Goal: Information Seeking & Learning: Learn about a topic

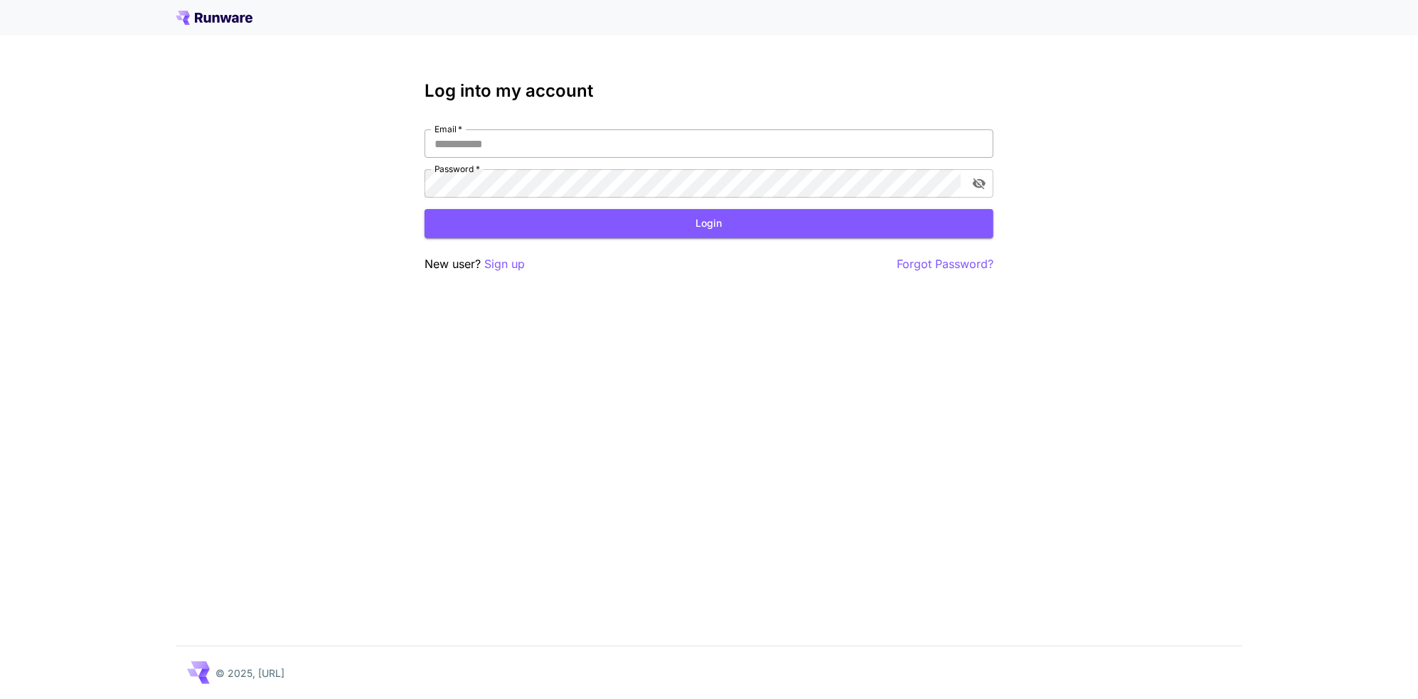
click at [516, 147] on input "Email   *" at bounding box center [709, 143] width 569 height 28
click at [220, 17] on icon at bounding box center [214, 18] width 77 height 14
click at [238, 14] on icon at bounding box center [214, 18] width 77 height 14
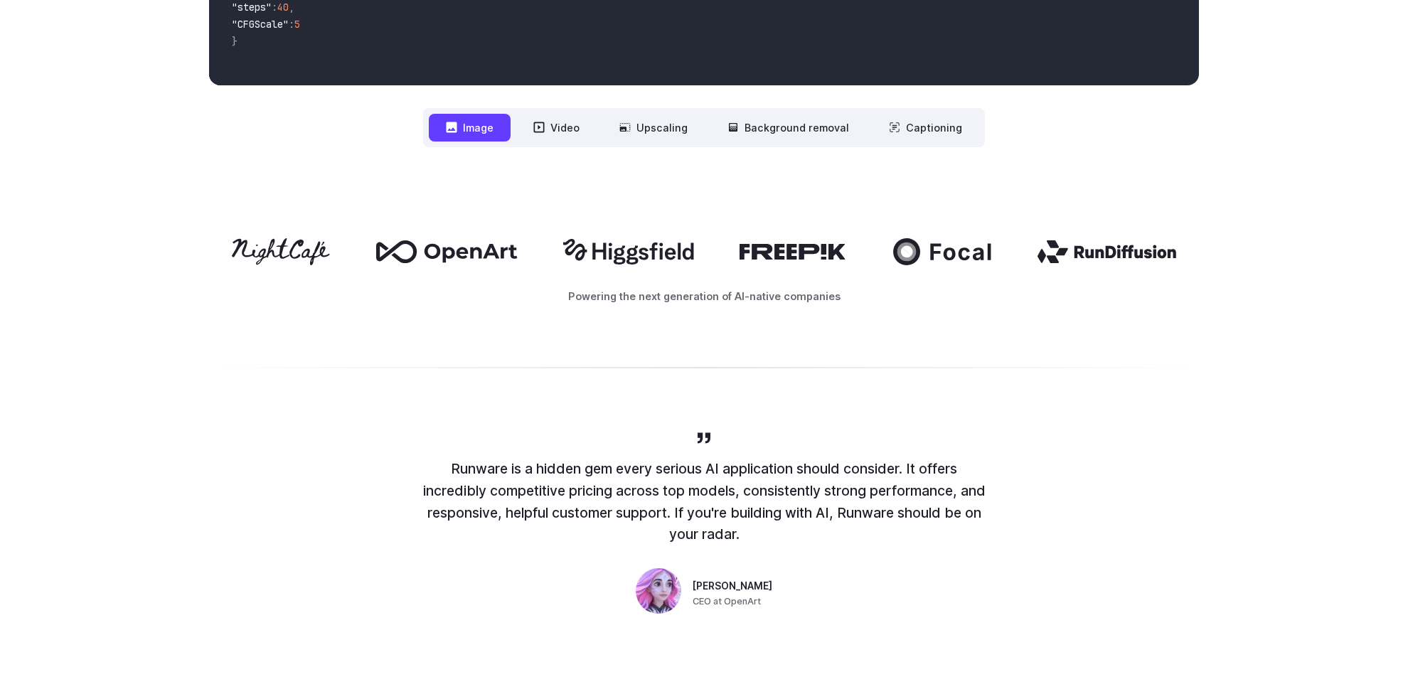
scroll to position [569, 0]
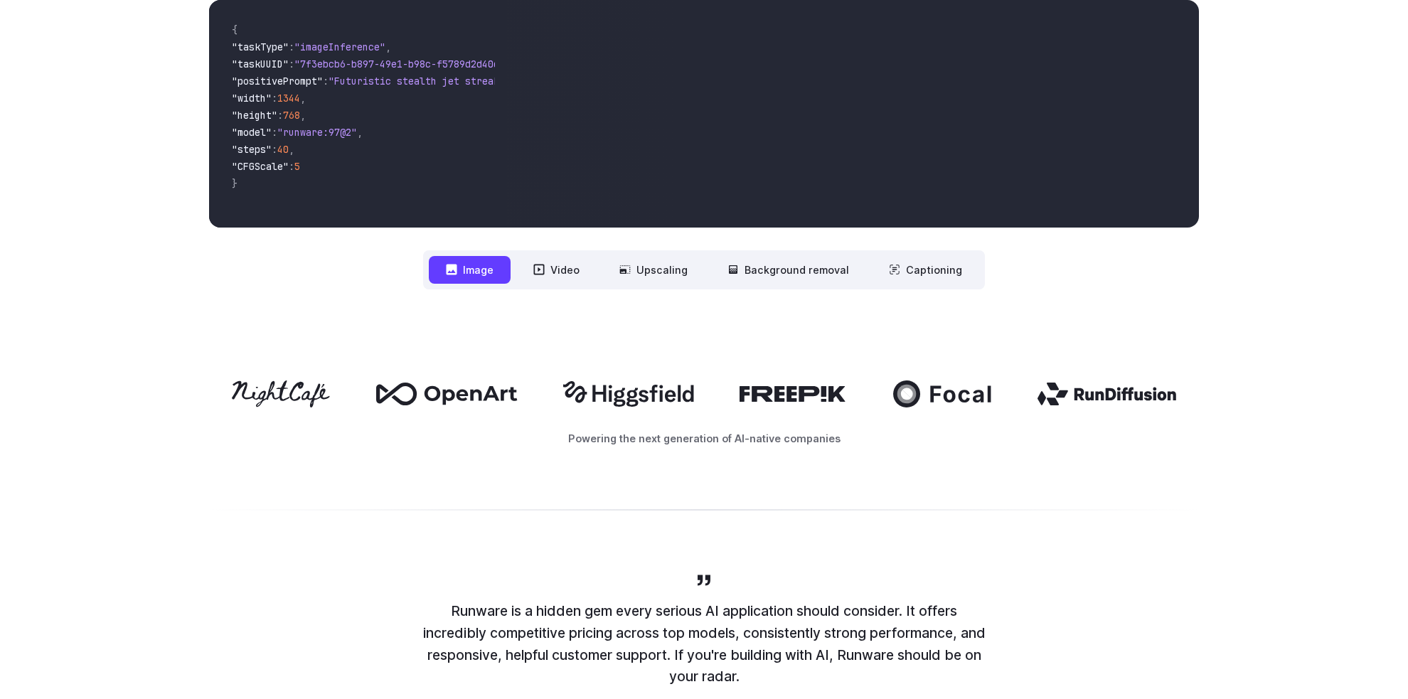
click at [557, 285] on nav "**********" at bounding box center [704, 269] width 562 height 39
click at [558, 267] on button "Video" at bounding box center [556, 270] width 80 height 28
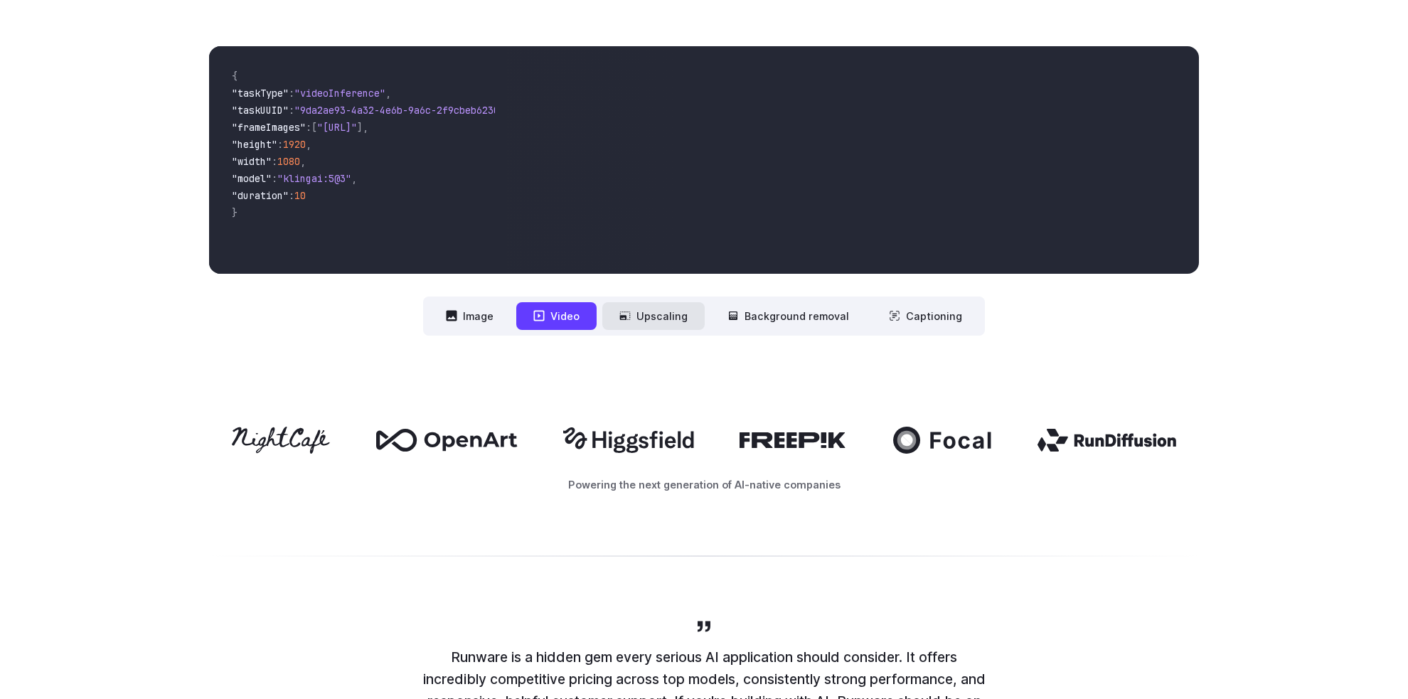
scroll to position [498, 0]
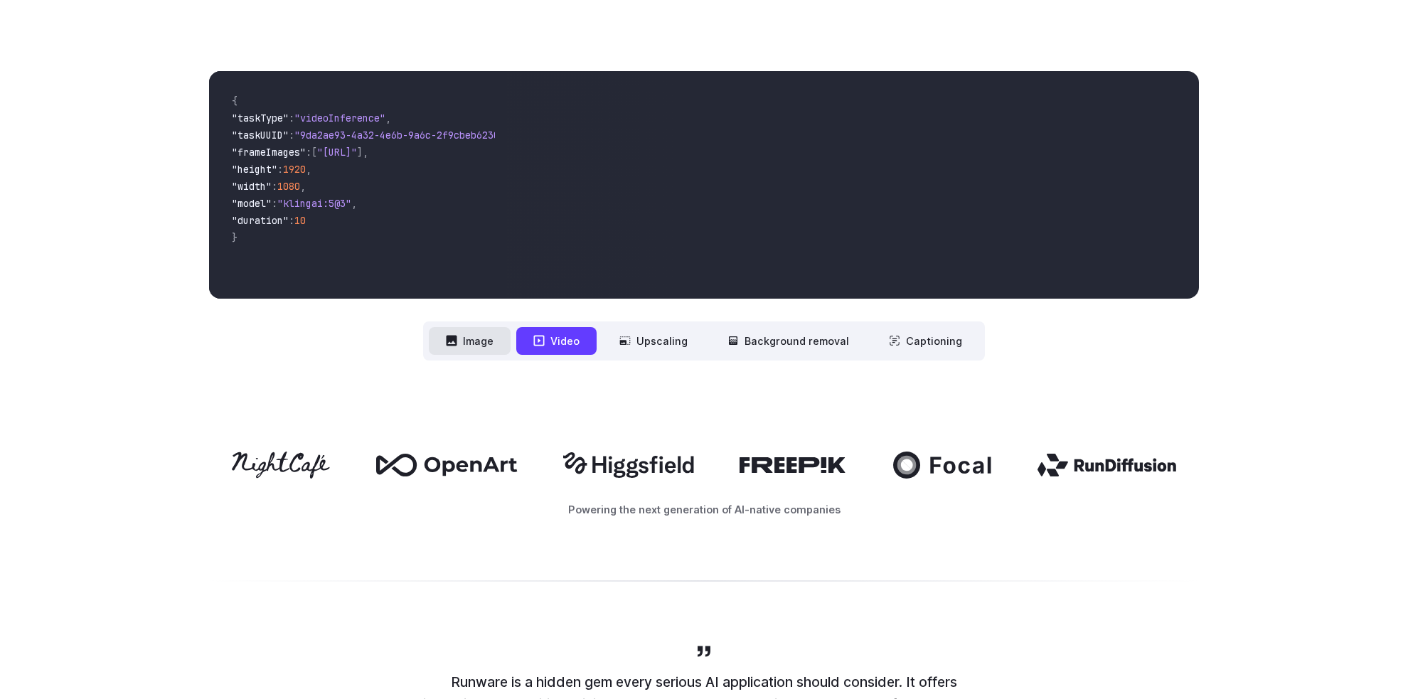
click at [484, 334] on button "Image" at bounding box center [470, 341] width 82 height 28
click at [587, 344] on button "Video" at bounding box center [556, 341] width 80 height 28
click at [711, 346] on nav "**********" at bounding box center [704, 340] width 562 height 39
click at [681, 346] on button "Upscaling" at bounding box center [653, 341] width 102 height 28
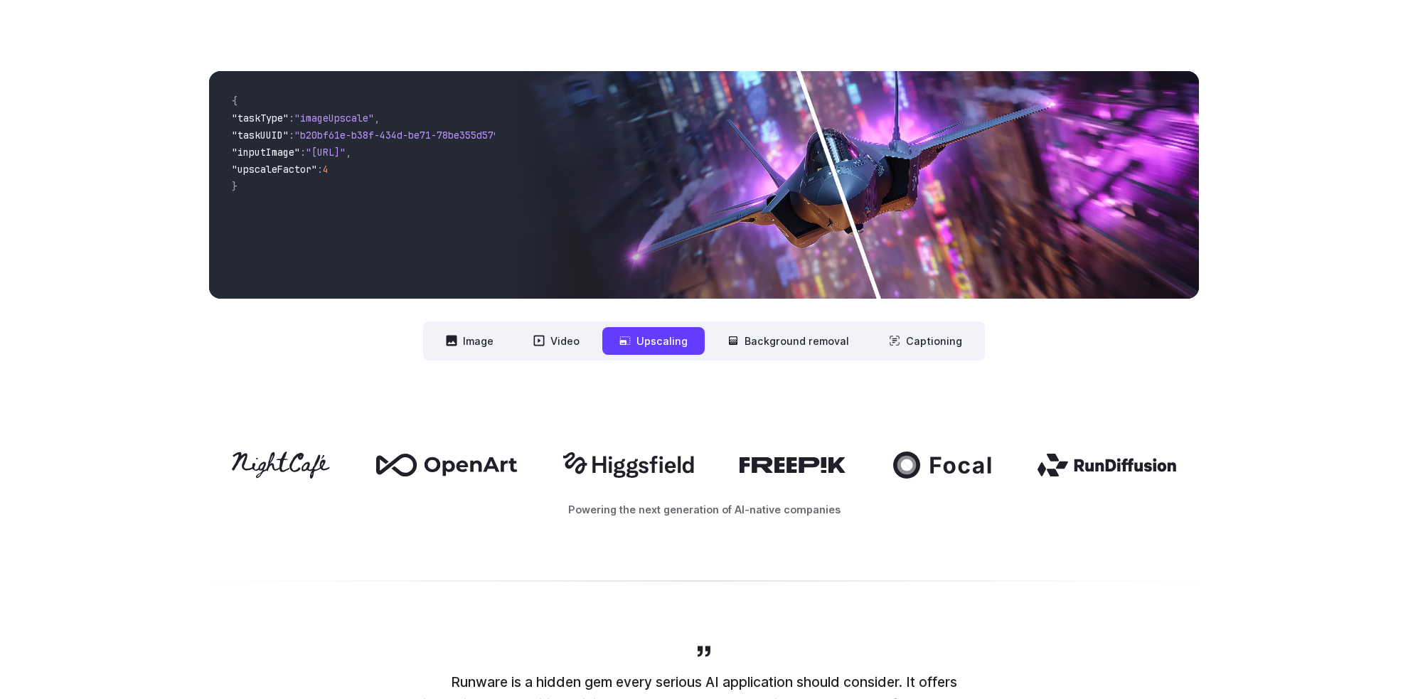
scroll to position [427, 0]
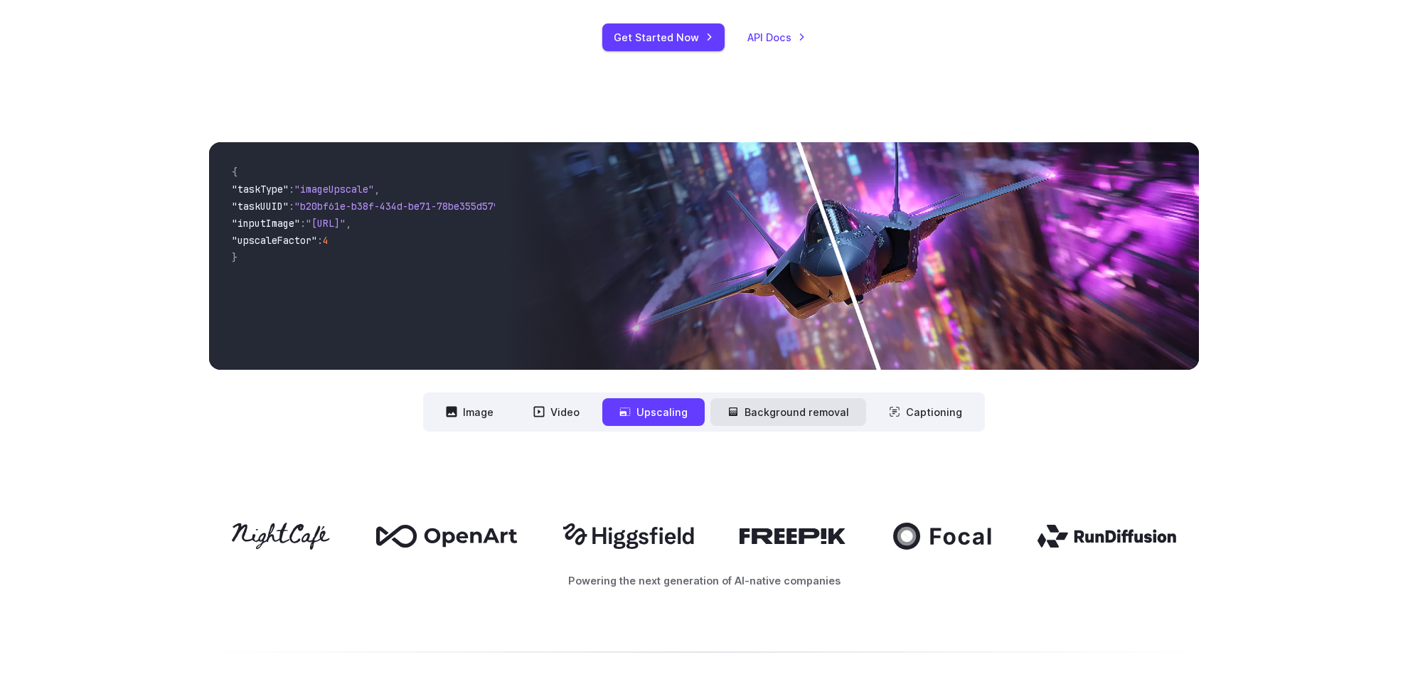
click at [778, 420] on button "Background removal" at bounding box center [788, 412] width 156 height 28
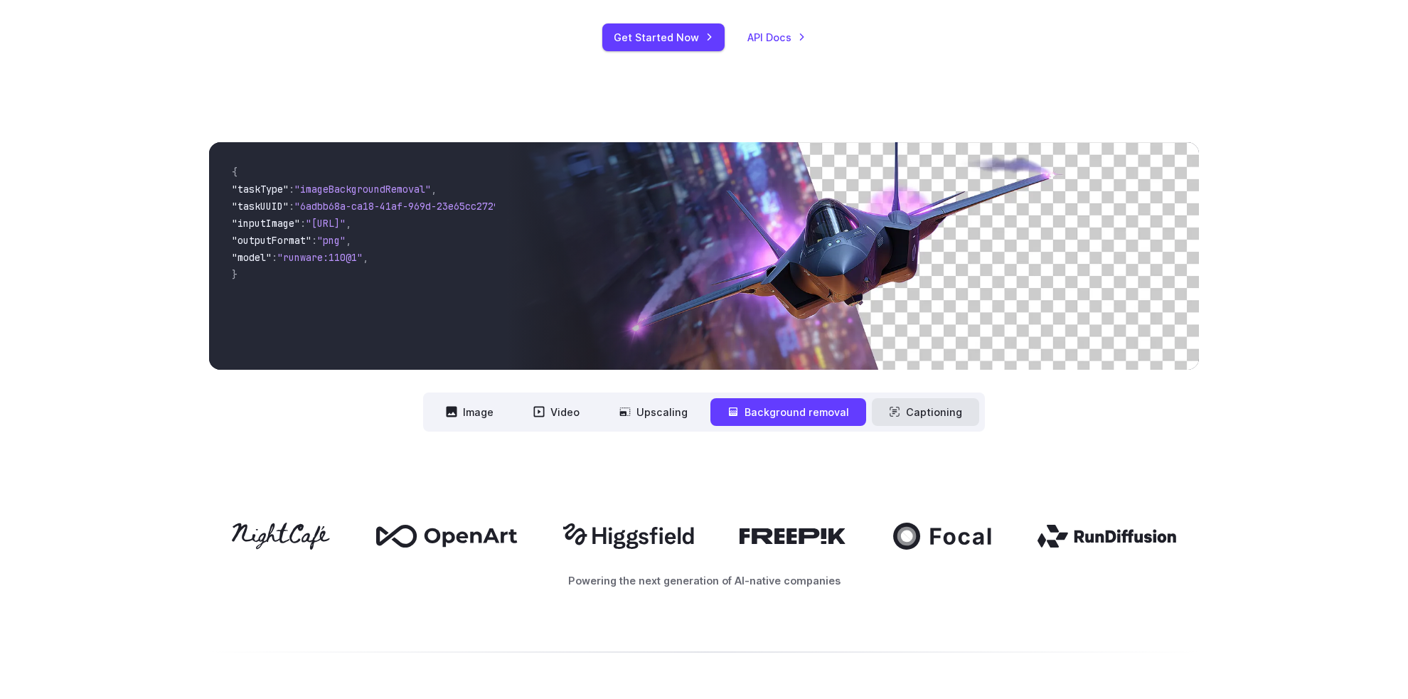
click at [927, 416] on button "Captioning" at bounding box center [925, 412] width 107 height 28
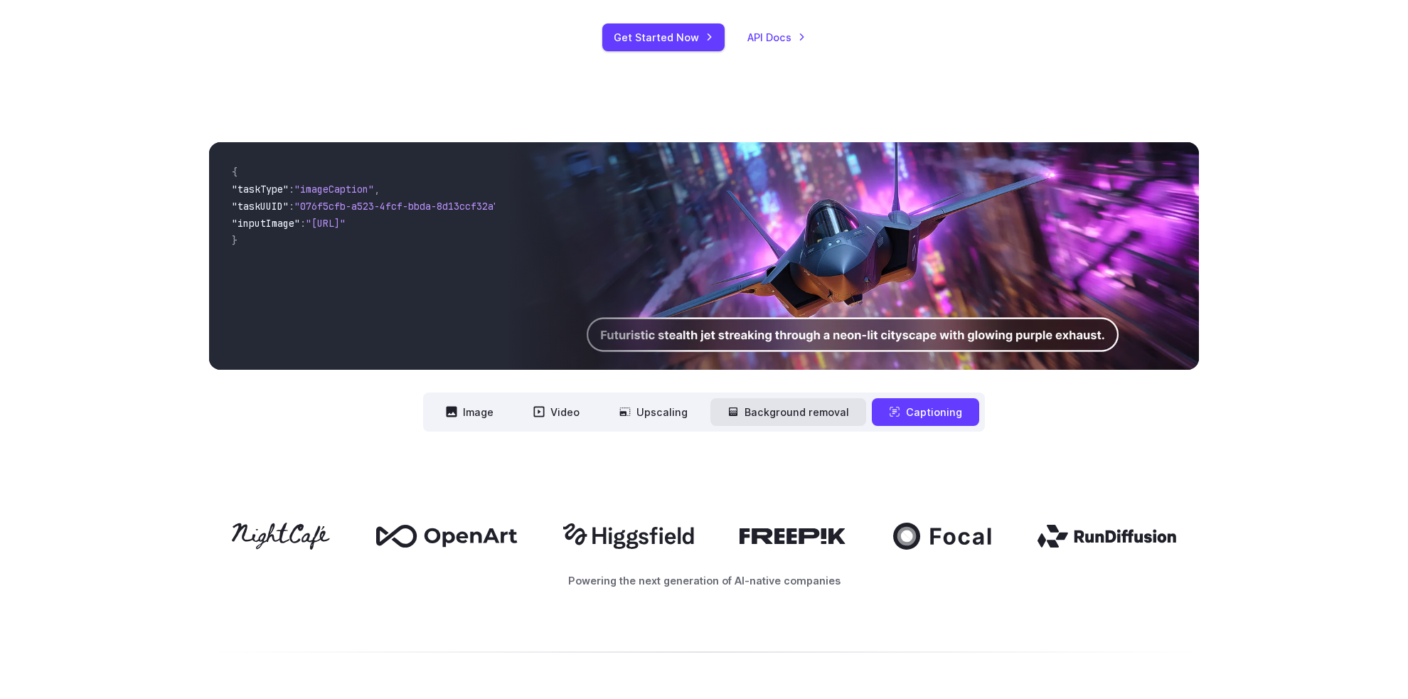
click at [841, 412] on button "Background removal" at bounding box center [788, 412] width 156 height 28
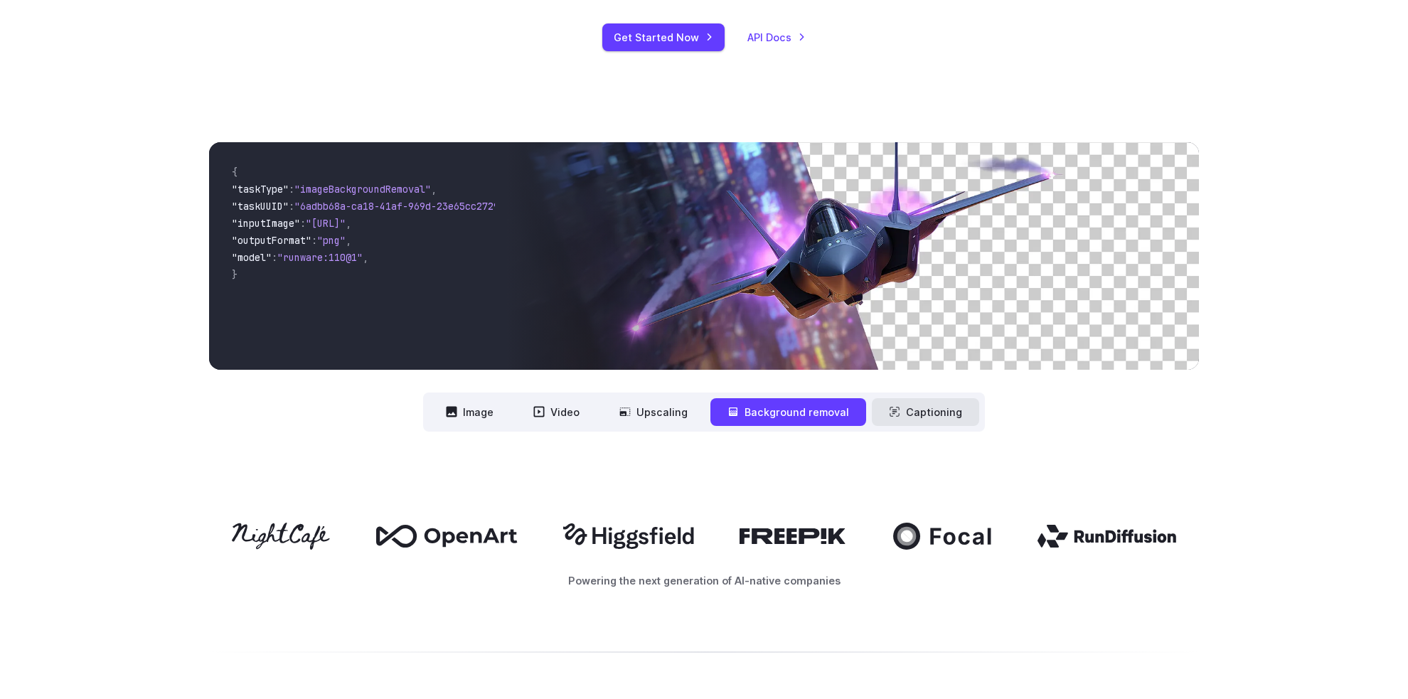
click at [925, 415] on button "Captioning" at bounding box center [925, 412] width 107 height 28
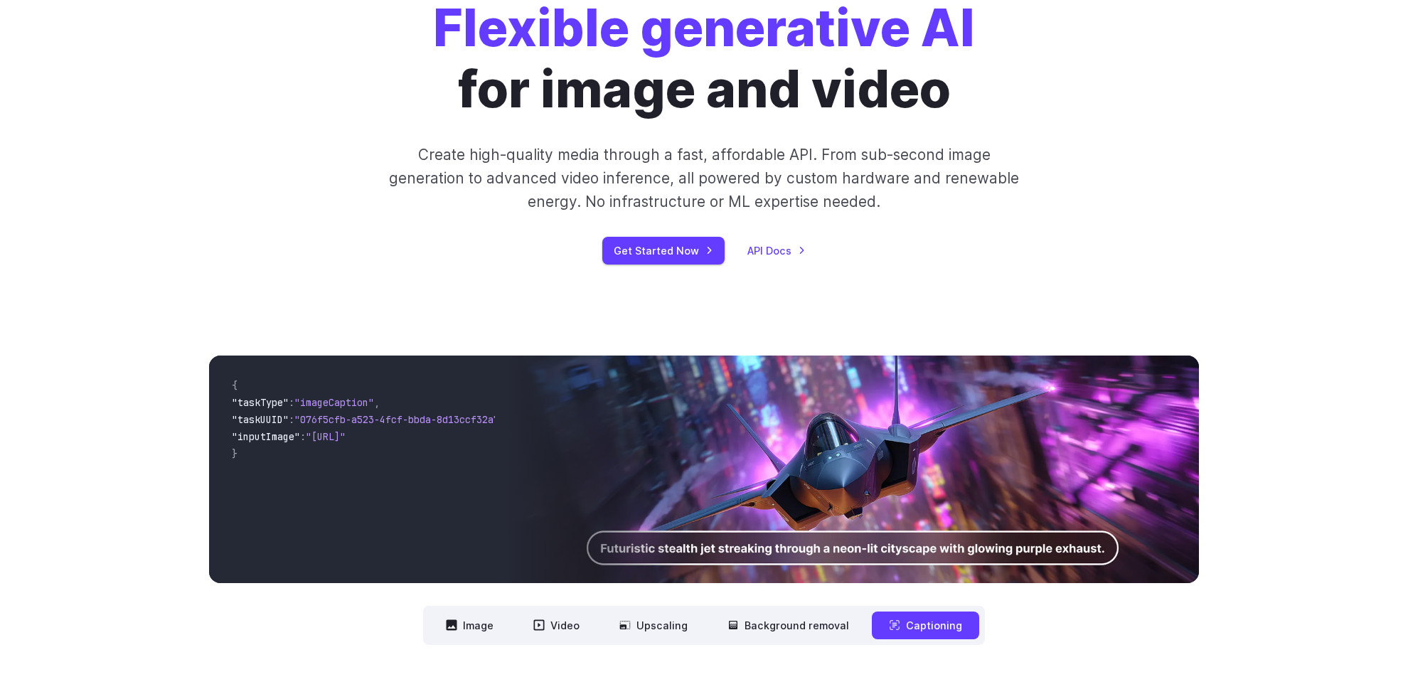
scroll to position [0, 0]
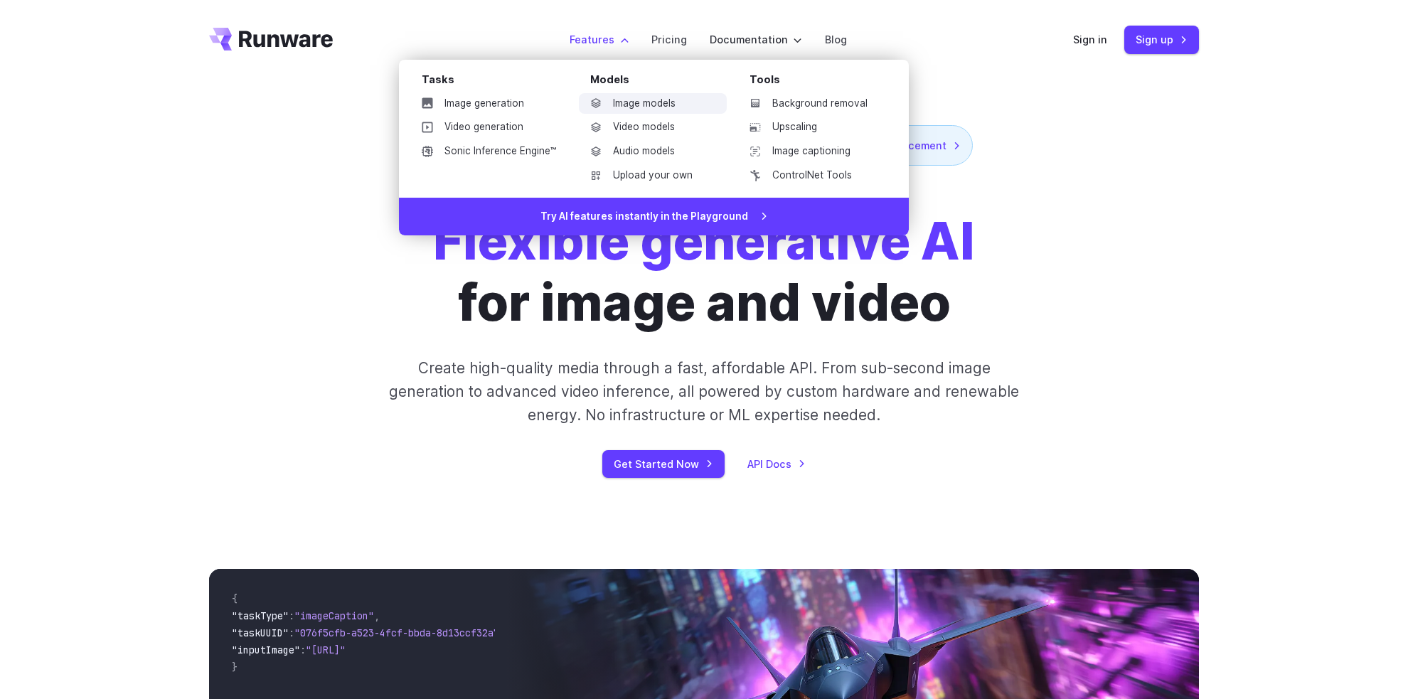
click at [607, 100] on link "Image models" at bounding box center [653, 103] width 148 height 21
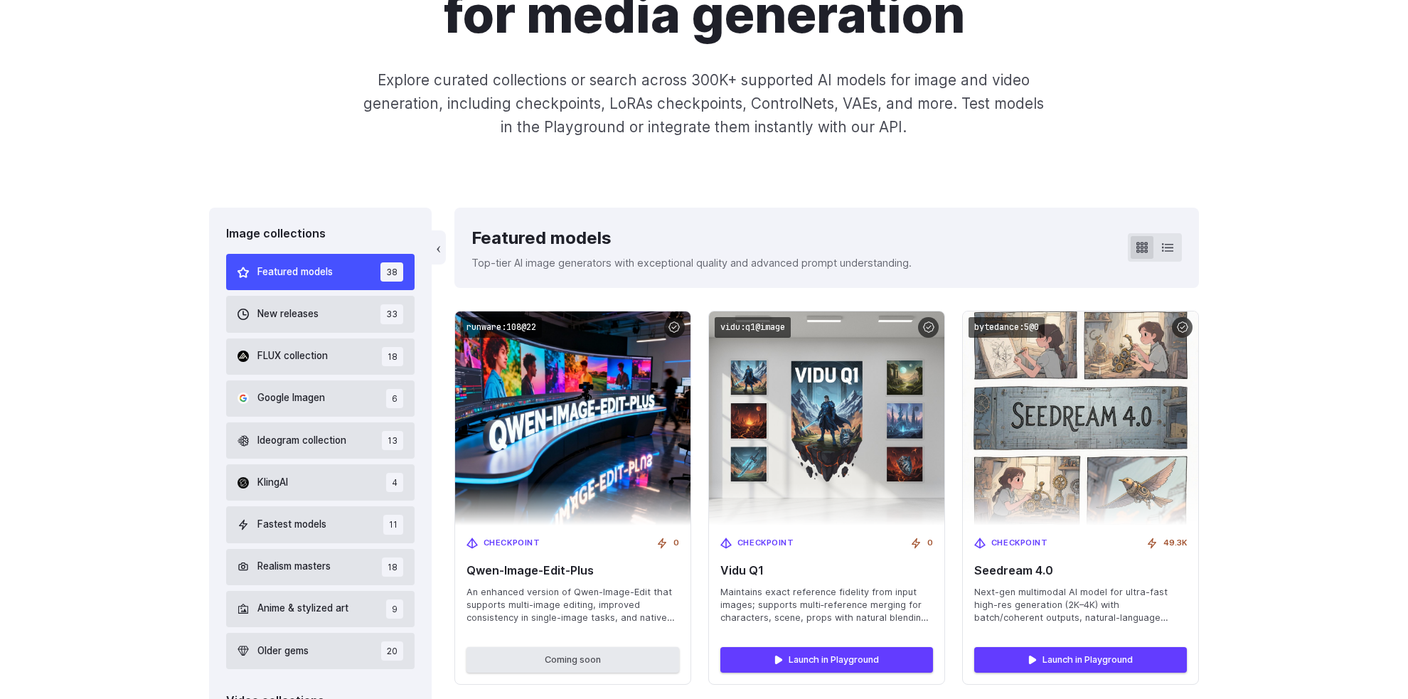
scroll to position [356, 0]
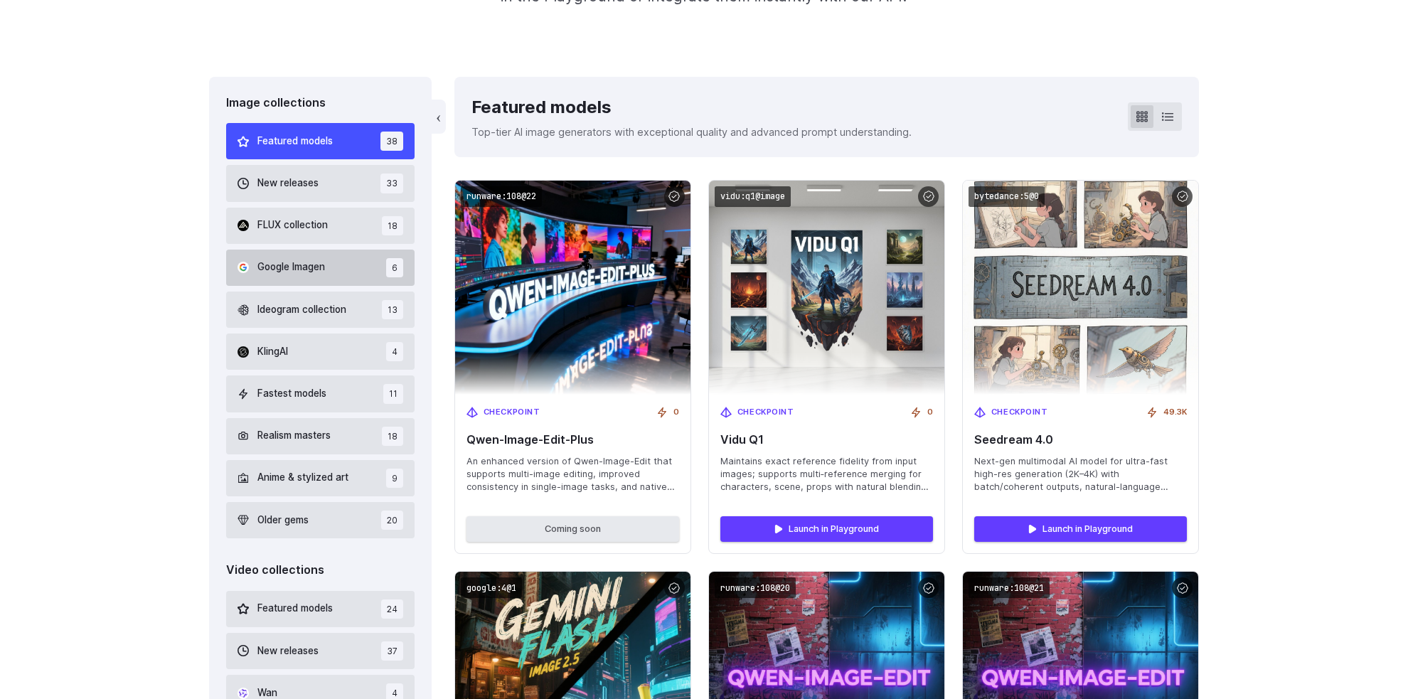
click at [352, 260] on button "Google Imagen 6" at bounding box center [320, 268] width 188 height 36
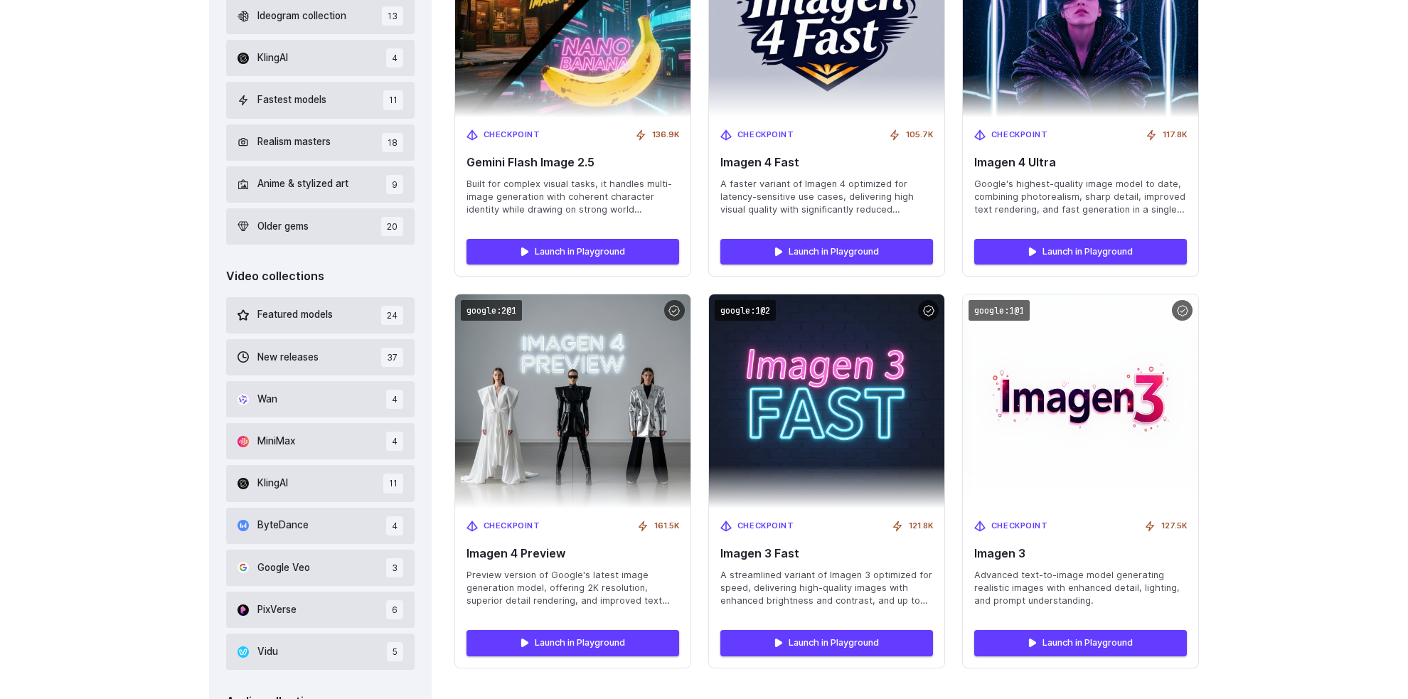
scroll to position [484, 0]
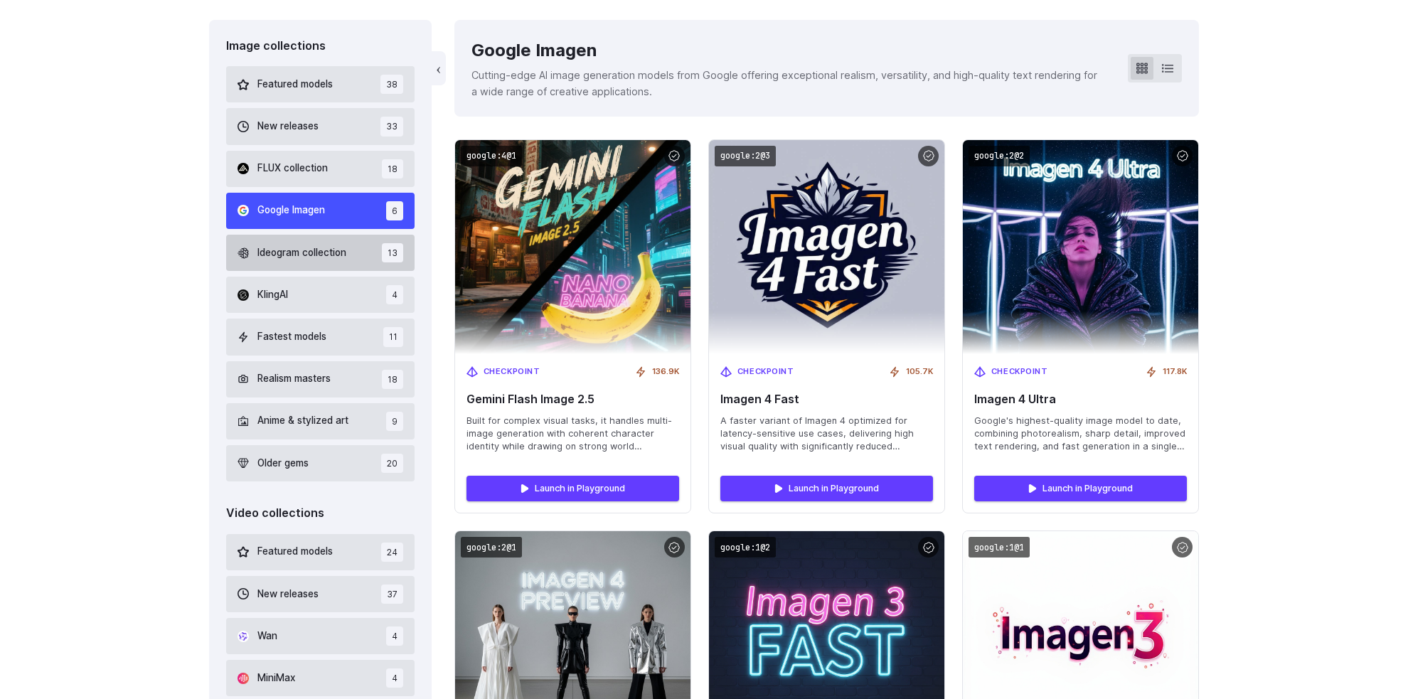
click at [298, 259] on span "Ideogram collection" at bounding box center [301, 253] width 89 height 16
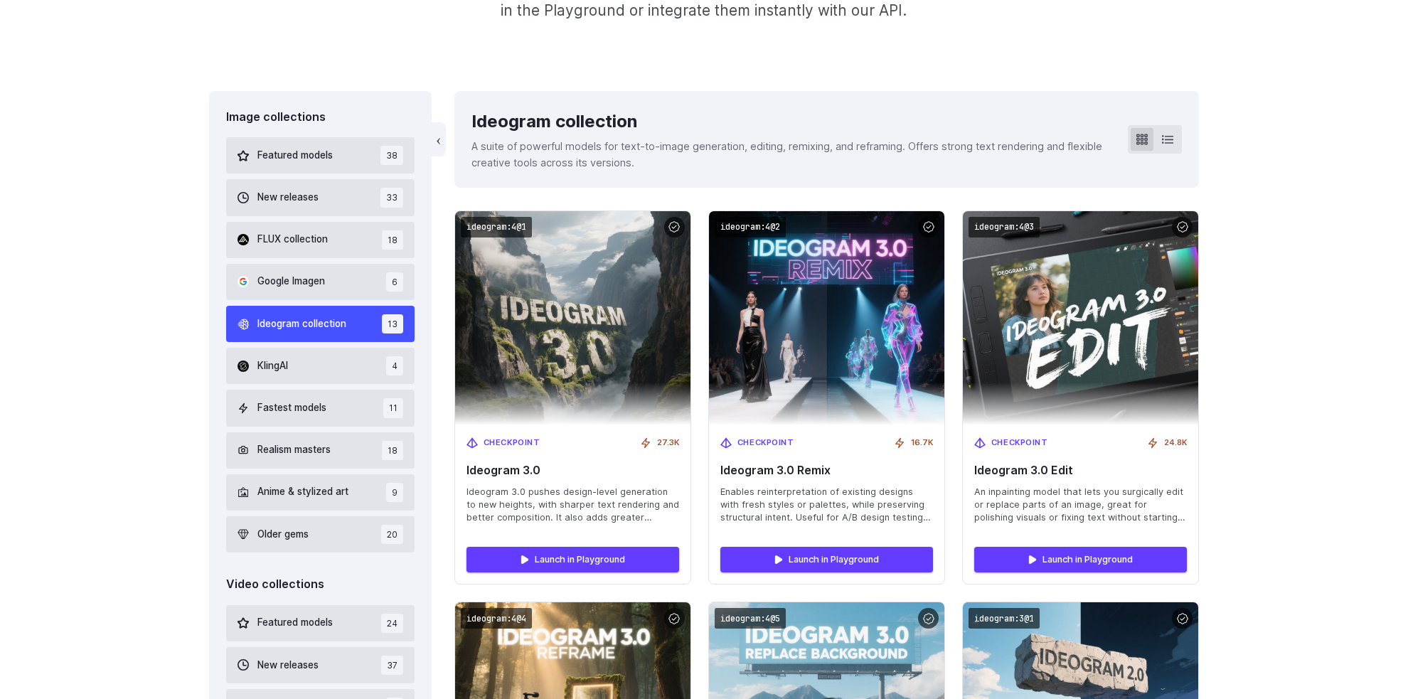
scroll to position [412, 0]
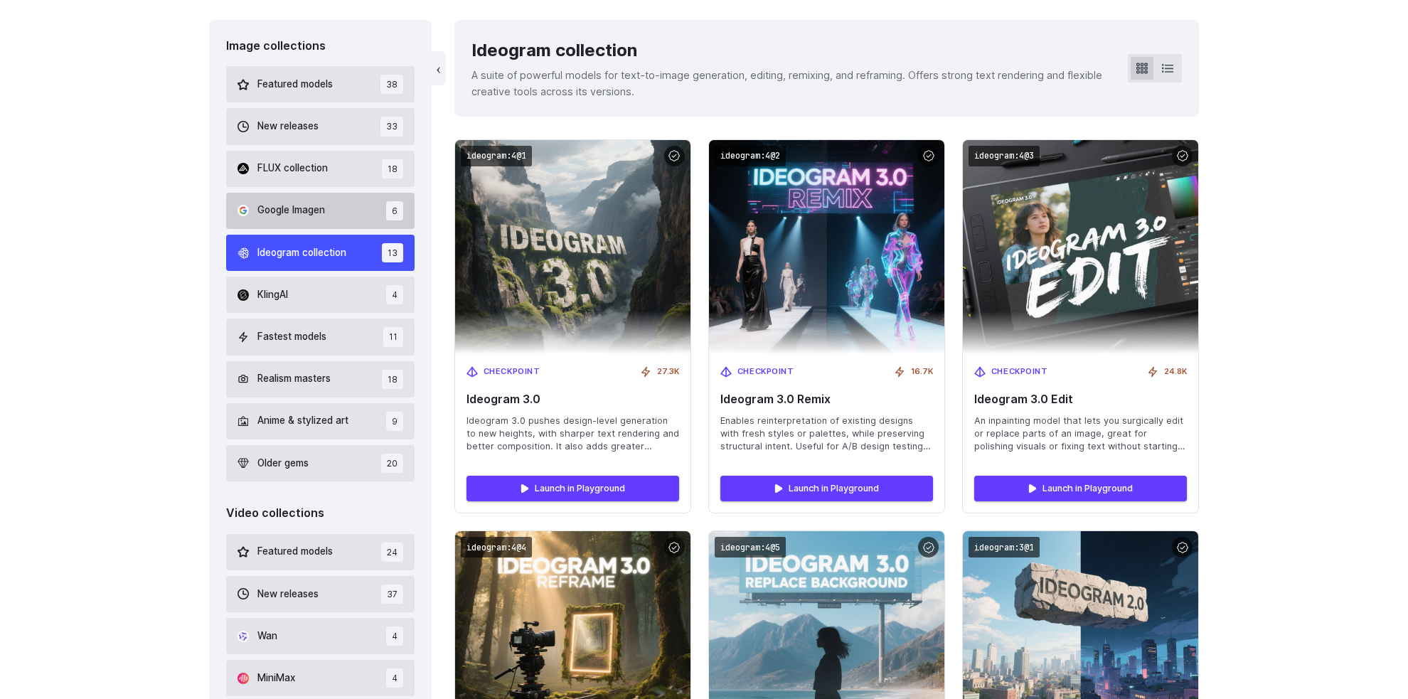
click at [284, 215] on span "Google Imagen" at bounding box center [291, 211] width 68 height 16
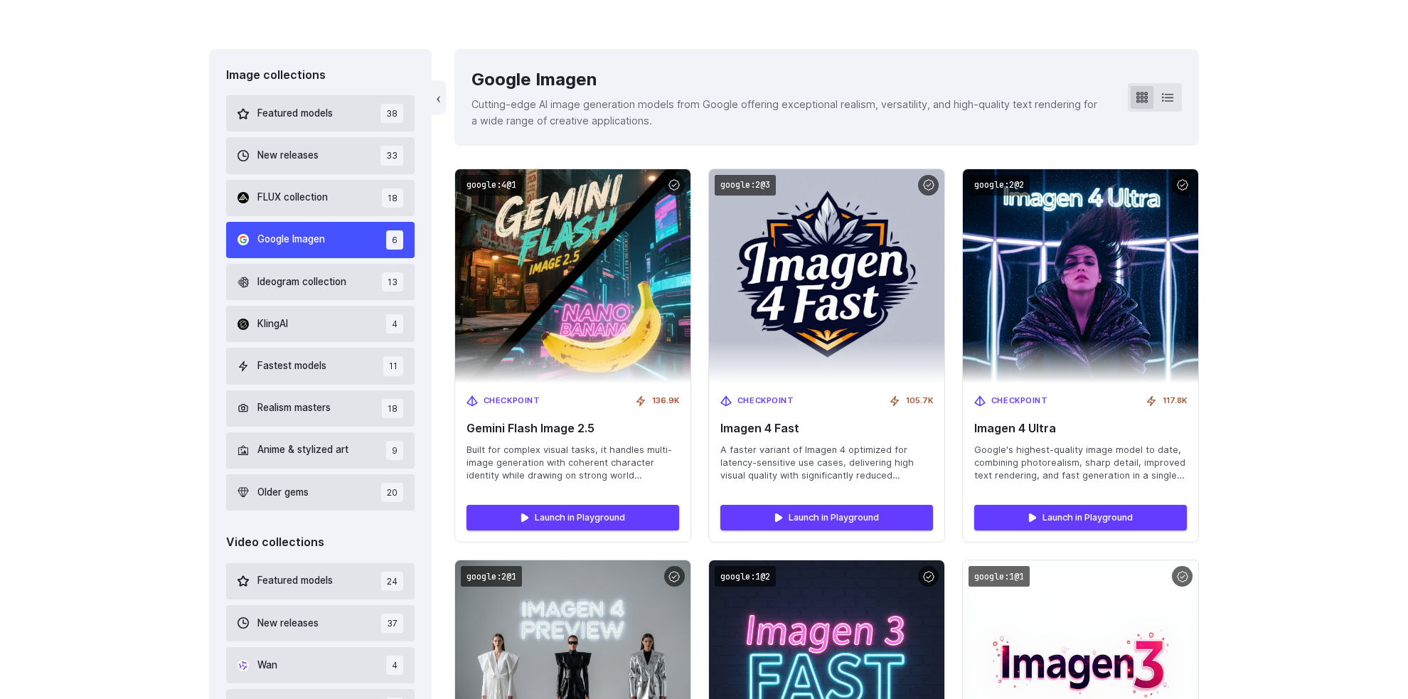
scroll to position [341, 0]
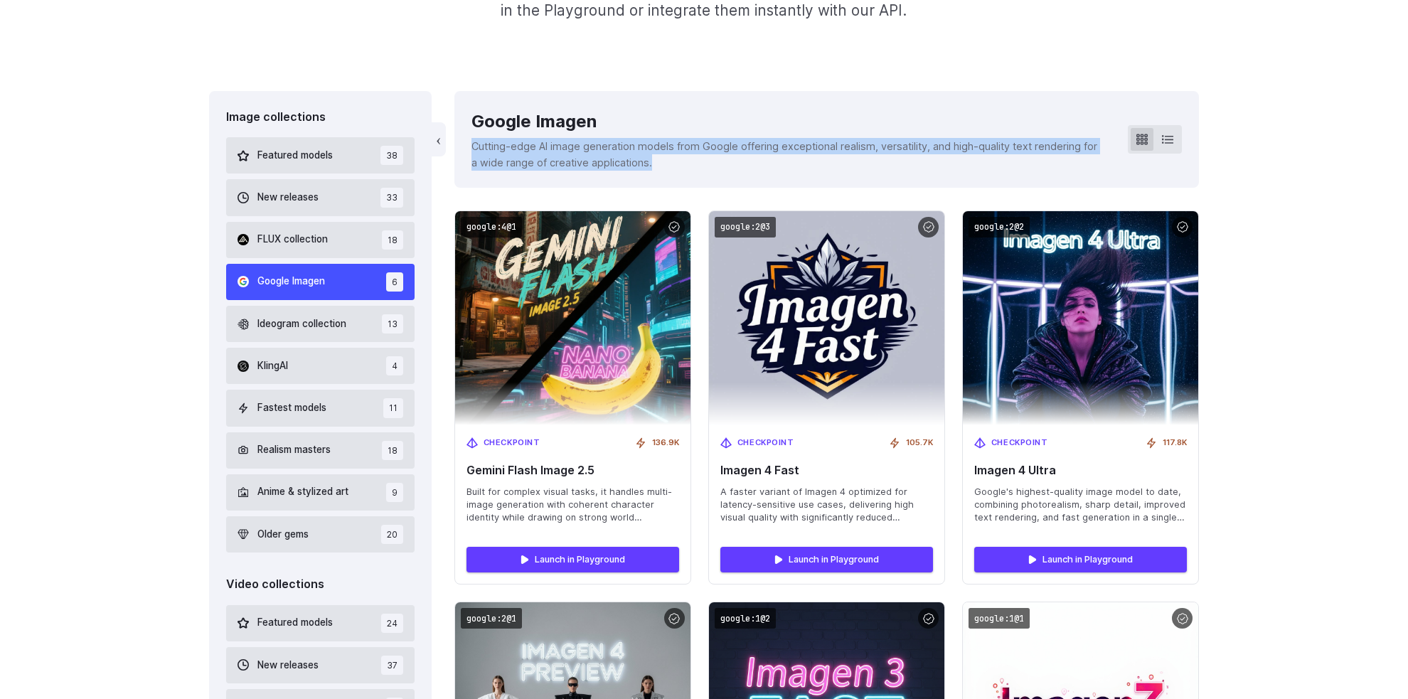
drag, startPoint x: 470, startPoint y: 144, endPoint x: 664, endPoint y: 161, distance: 194.9
click at [664, 161] on div "‹ Google Imagen Cutting-edge AI image generation models from Google offering ex…" at bounding box center [826, 139] width 745 height 97
copy p "Cutting-edge AI image generation models from Google offering exceptional realis…"
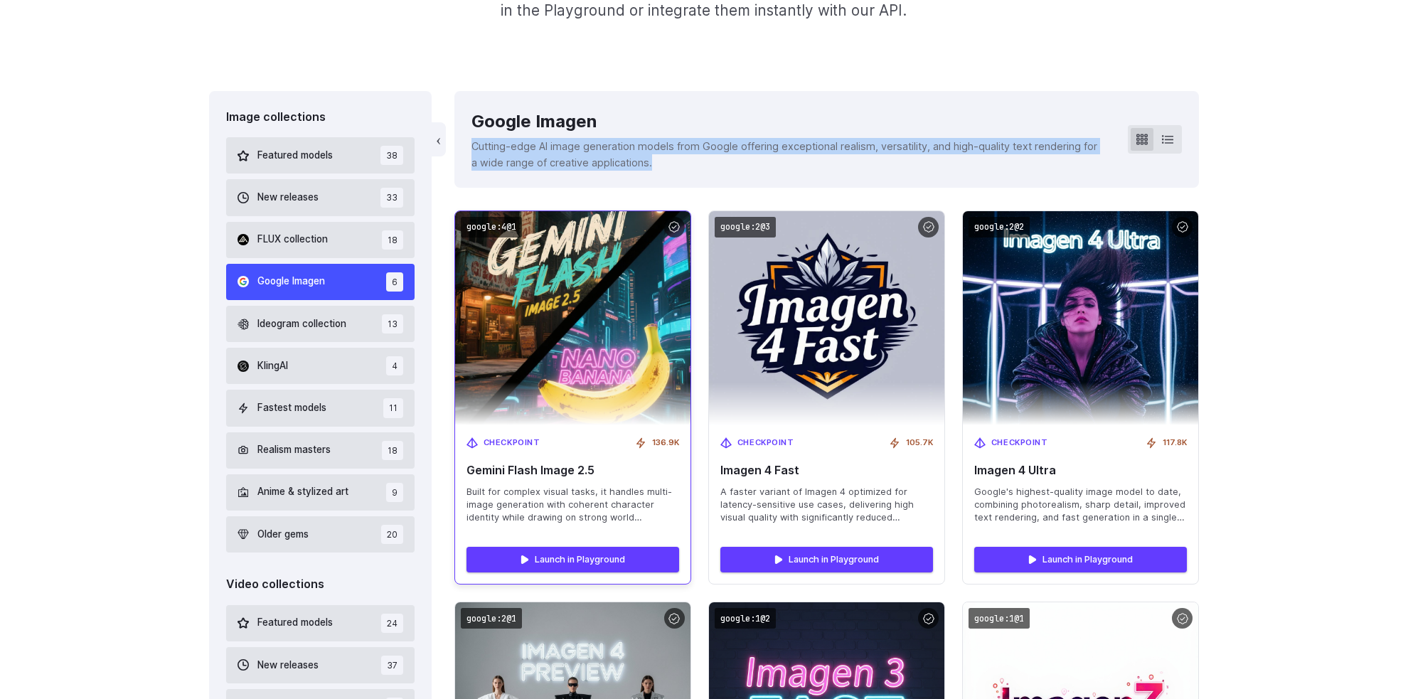
click at [674, 213] on img at bounding box center [572, 318] width 259 height 235
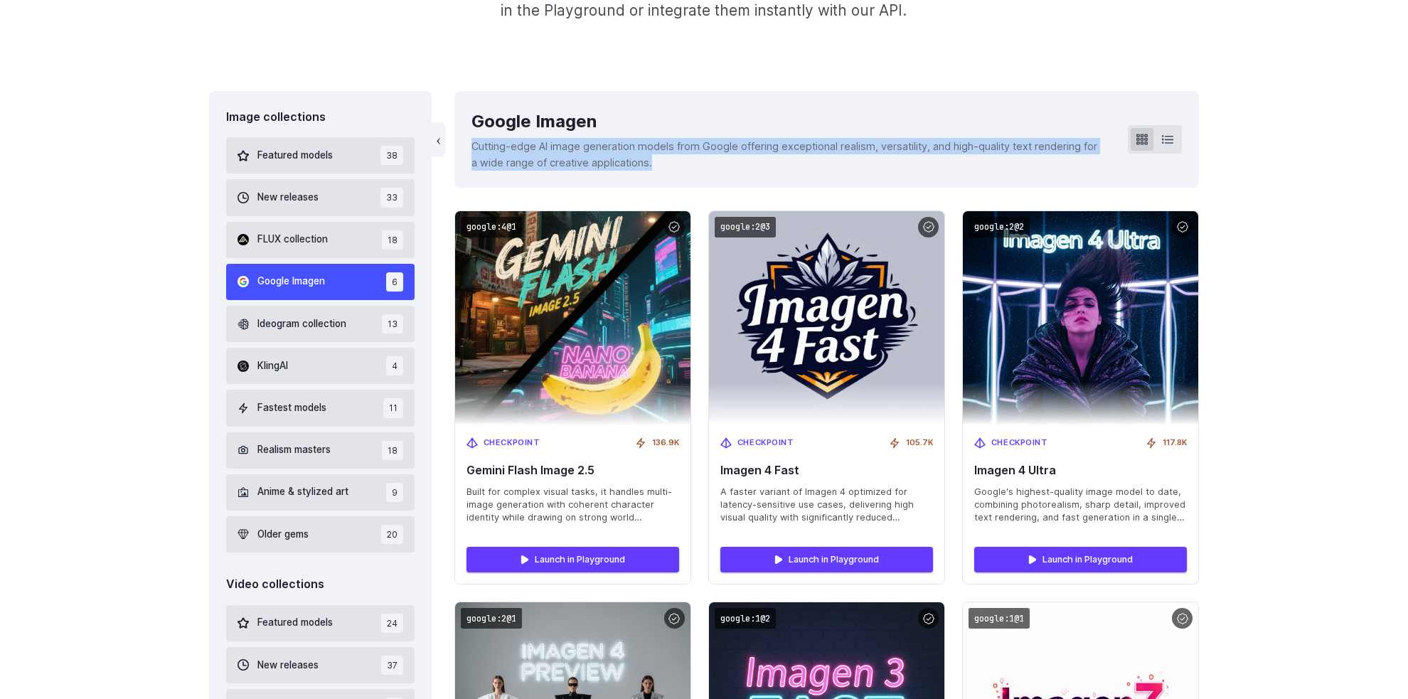
drag, startPoint x: 618, startPoint y: 150, endPoint x: 565, endPoint y: 154, distance: 52.7
click at [565, 154] on p "Cutting-edge AI image generation models from Google offering exceptional realis…" at bounding box center [789, 154] width 634 height 33
click at [1175, 148] on button at bounding box center [1167, 139] width 23 height 23
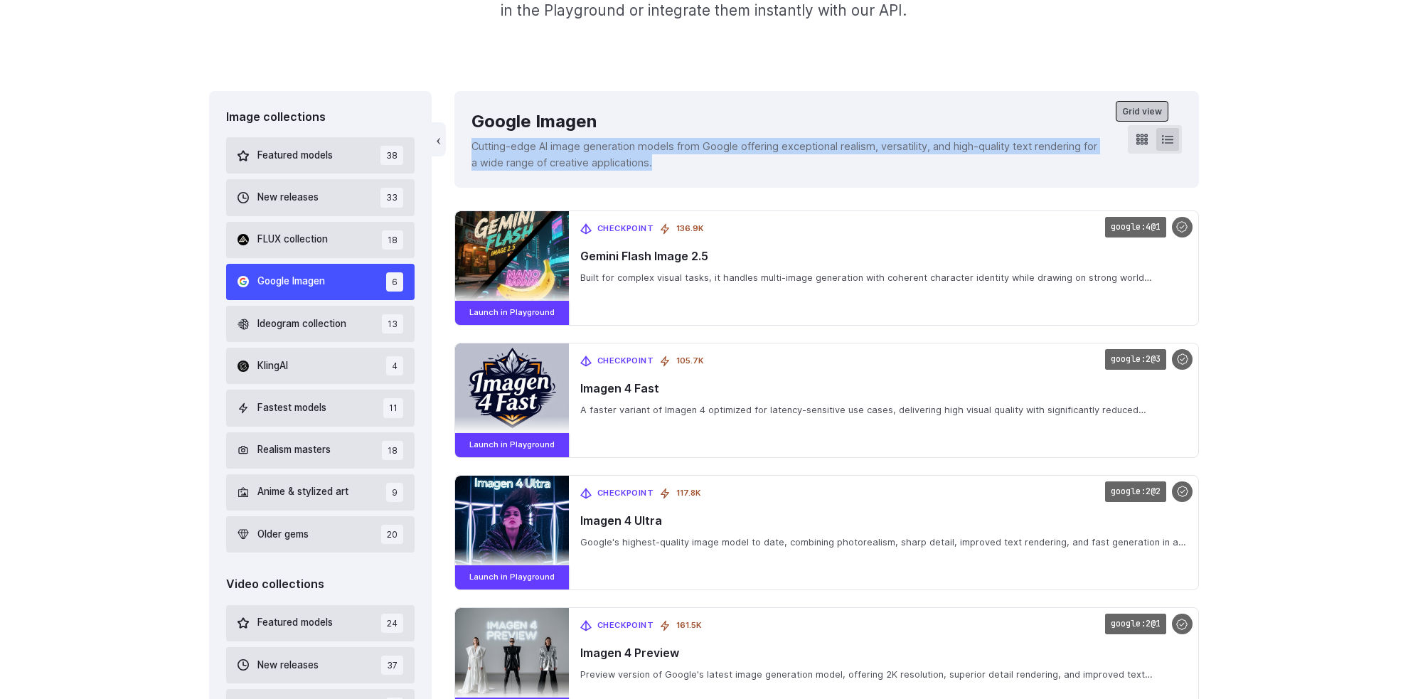
click at [1143, 145] on icon at bounding box center [1142, 139] width 11 height 11
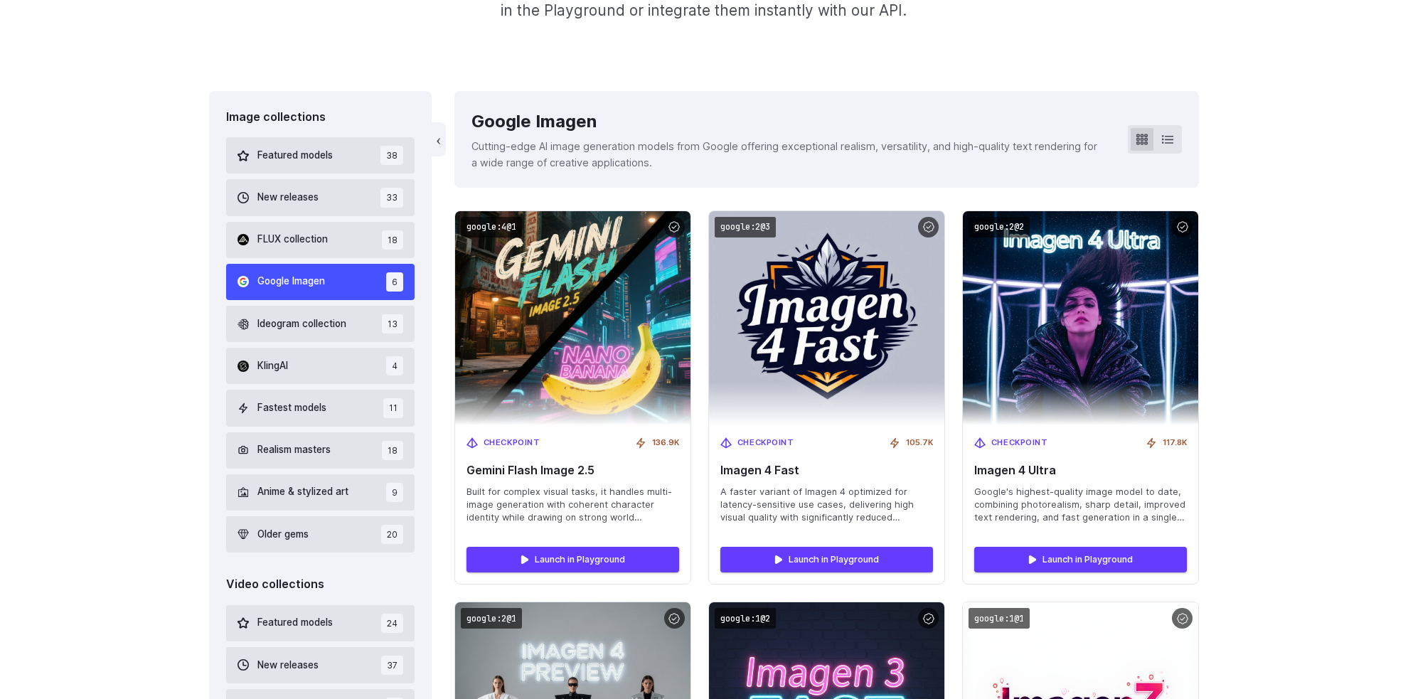
click at [1284, 169] on div "Image collections Featured models 38 New releases 33 FLUX collection 18 Google …" at bounding box center [704, 663] width 1408 height 1144
click at [326, 330] on span "Ideogram collection" at bounding box center [301, 324] width 89 height 16
